Goal: Obtain resource: Obtain resource

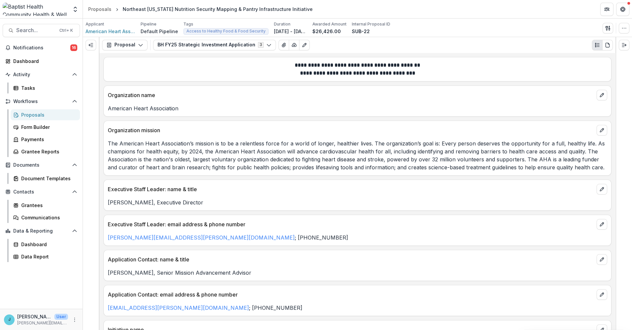
click at [35, 113] on div "Proposals" at bounding box center [47, 114] width 53 height 7
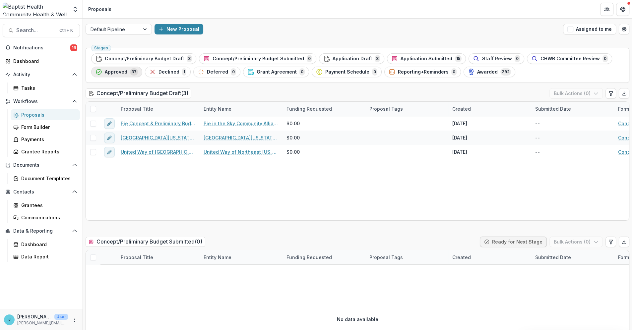
click at [118, 72] on span "Approved" at bounding box center [116, 72] width 23 height 6
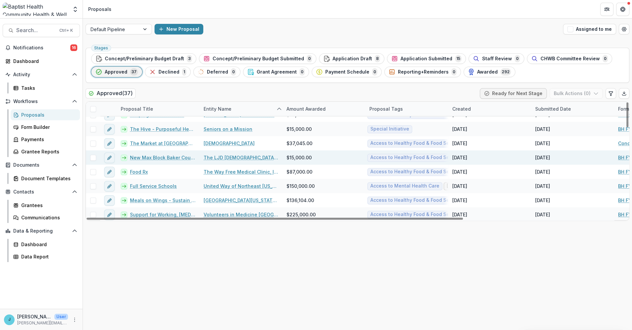
scroll to position [313, 0]
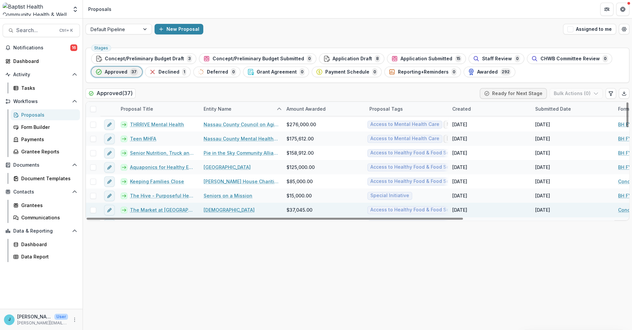
click at [154, 209] on link "The Market at [GEOGRAPHIC_DATA]" at bounding box center [163, 209] width 66 height 7
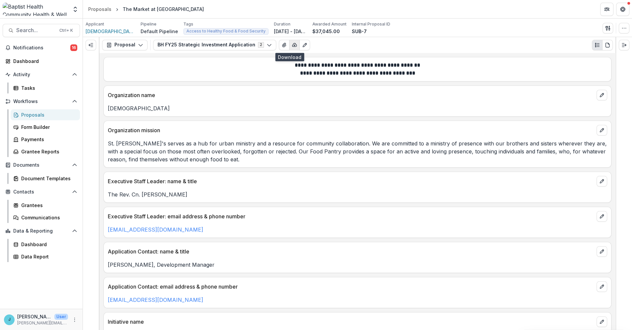
drag, startPoint x: 279, startPoint y: 44, endPoint x: 287, endPoint y: 43, distance: 8.6
click at [287, 43] on div "Word Download Word Download (with field descriptions) Zip Download Preview Merg…" at bounding box center [294, 45] width 31 height 11
click at [606, 44] on icon "PDF view" at bounding box center [607, 44] width 5 height 5
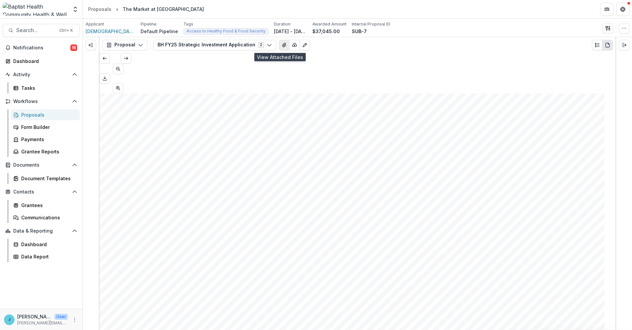
click at [281, 44] on icon "View Attached Files" at bounding box center [283, 44] width 5 height 5
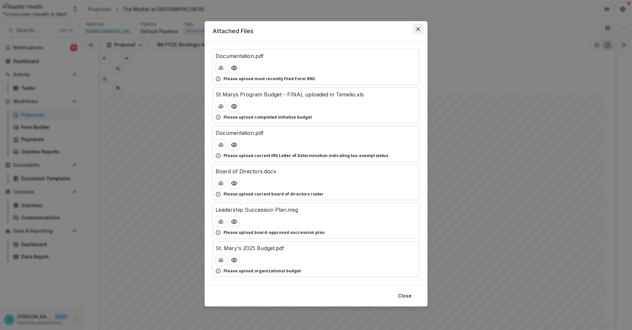
click at [417, 28] on icon "Close" at bounding box center [418, 29] width 4 height 4
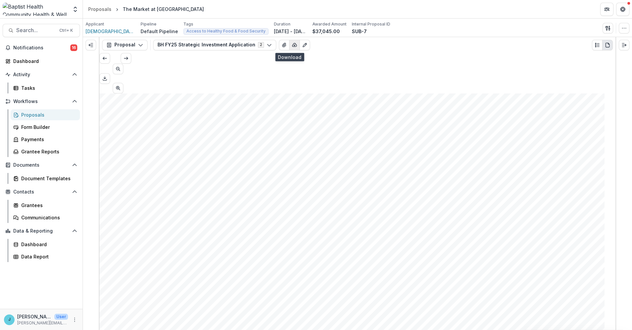
click at [292, 45] on icon "button" at bounding box center [294, 44] width 5 height 5
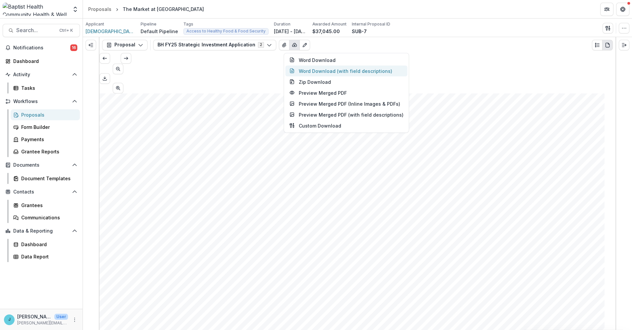
click at [324, 74] on button "Word Download (with field descriptions)" at bounding box center [346, 70] width 122 height 11
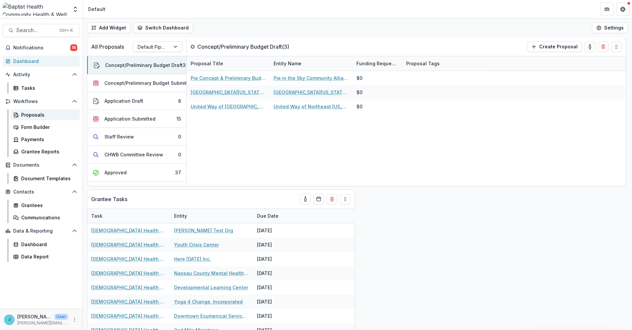
click at [35, 114] on div "Proposals" at bounding box center [47, 114] width 53 height 7
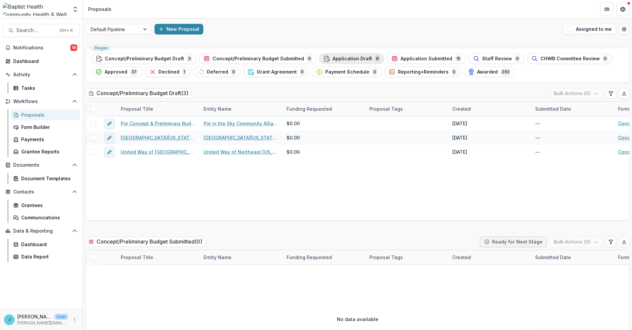
click at [341, 58] on span "Application Draft" at bounding box center [351, 59] width 39 height 6
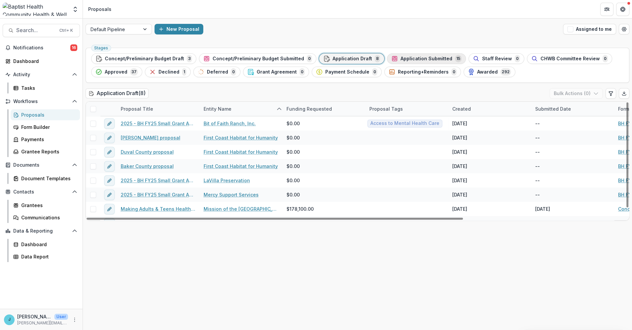
click at [416, 59] on span "Application Submitted" at bounding box center [426, 59] width 52 height 6
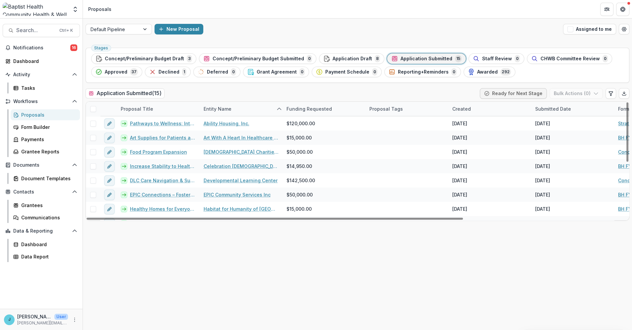
click at [224, 111] on div "Entity Name" at bounding box center [218, 108] width 36 height 7
click at [225, 138] on span "Sort Ascending" at bounding box center [230, 138] width 35 height 6
click at [245, 87] on div "Stages Concept/Preliminary Budget Draft 3 Concept/Preliminary Budget Submitted …" at bounding box center [357, 187] width 549 height 285
click at [229, 108] on div "Entity Name" at bounding box center [218, 108] width 36 height 7
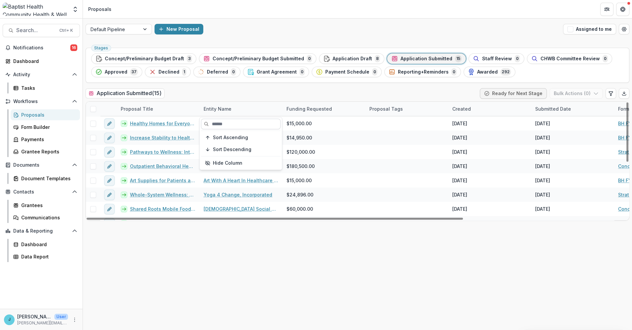
drag, startPoint x: 228, startPoint y: 138, endPoint x: 230, endPoint y: 124, distance: 14.3
click at [228, 138] on span "Sort Ascending" at bounding box center [230, 138] width 35 height 6
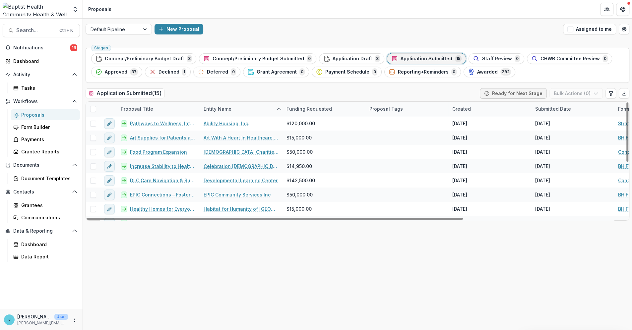
click at [241, 86] on div "Stages Concept/Preliminary Budget Draft 3 Concept/Preliminary Budget Submitted …" at bounding box center [357, 187] width 549 height 285
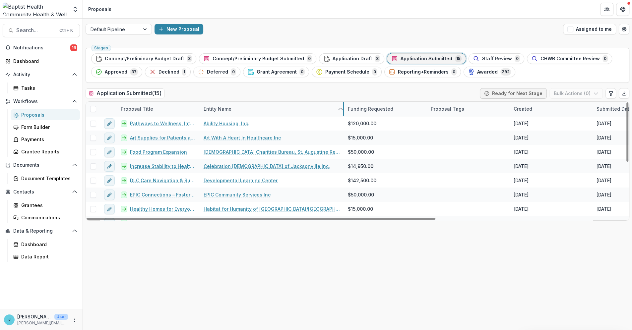
drag, startPoint x: 282, startPoint y: 110, endPoint x: 343, endPoint y: 113, distance: 61.4
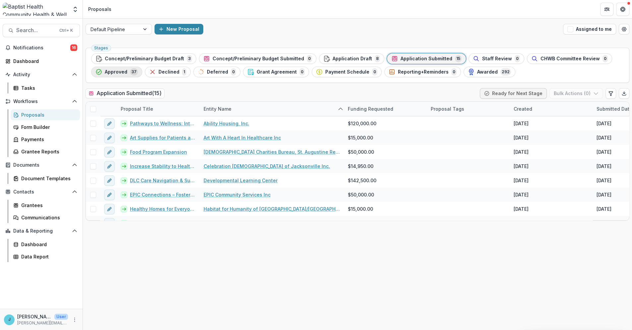
click at [118, 70] on span "Approved" at bounding box center [116, 72] width 23 height 6
